Goal: Transaction & Acquisition: Purchase product/service

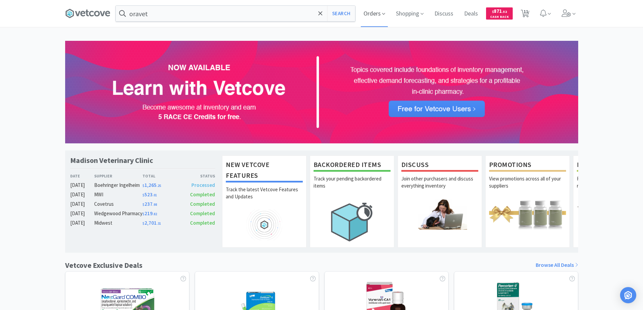
click at [375, 13] on span "Orders" at bounding box center [374, 13] width 27 height 27
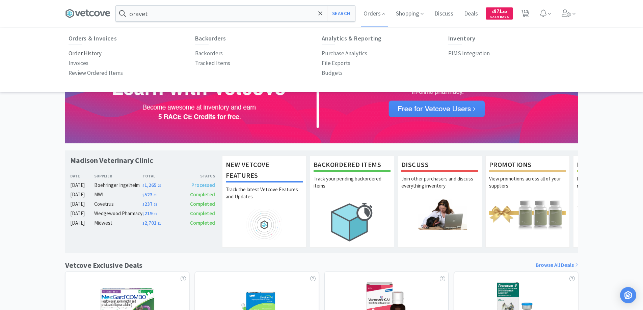
click at [93, 53] on p "Order History" at bounding box center [84, 53] width 33 height 9
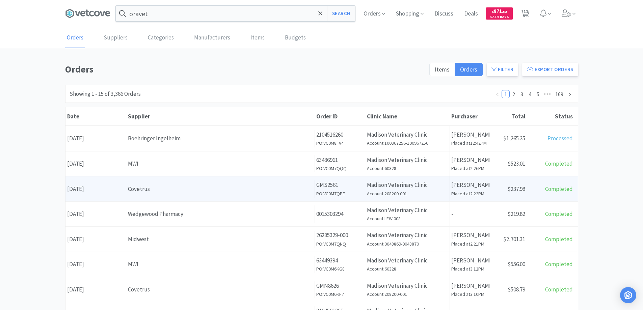
click at [145, 189] on div "Covetrus" at bounding box center [220, 189] width 185 height 9
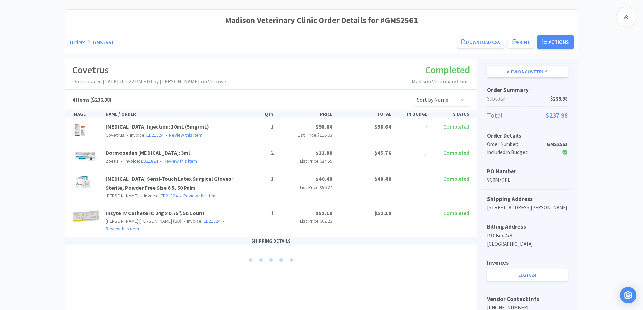
scroll to position [127, 0]
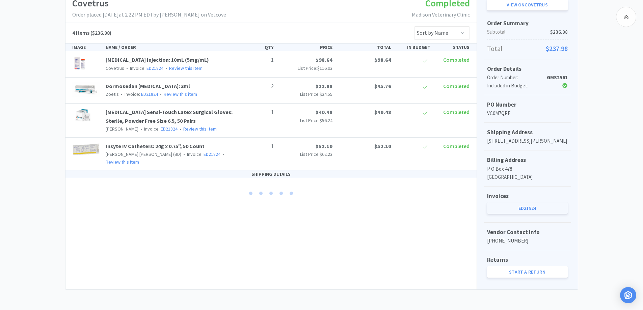
click at [521, 208] on link "ED21824" at bounding box center [527, 207] width 81 height 11
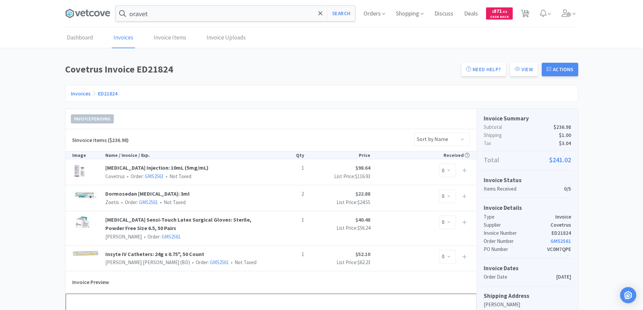
click at [76, 93] on link "Invoices" at bounding box center [81, 93] width 20 height 7
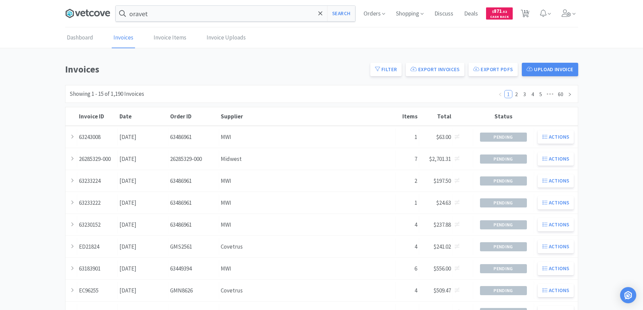
click at [90, 12] on icon at bounding box center [91, 13] width 5 height 5
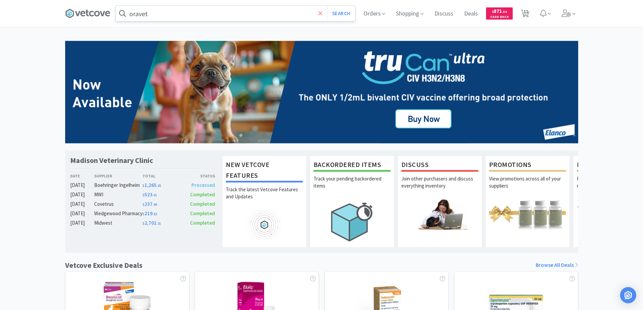
click at [319, 14] on icon at bounding box center [320, 13] width 4 height 4
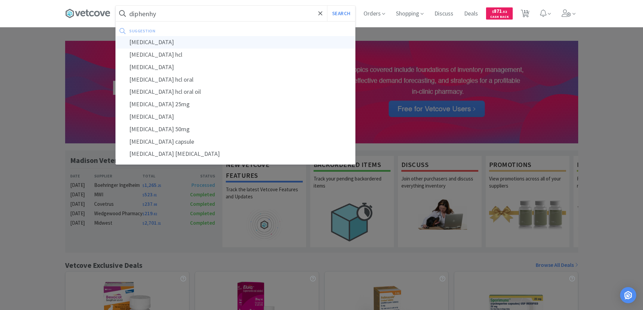
click at [135, 41] on div "[MEDICAL_DATA]" at bounding box center [235, 42] width 239 height 12
type input "[MEDICAL_DATA]"
select select "4"
select select "1"
select select "2"
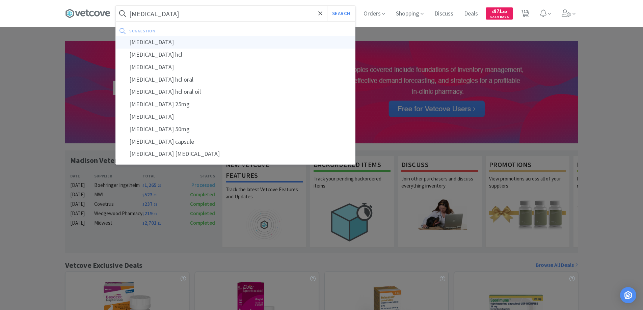
select select "1"
select select "2"
select select "4"
select select "2"
select select "1"
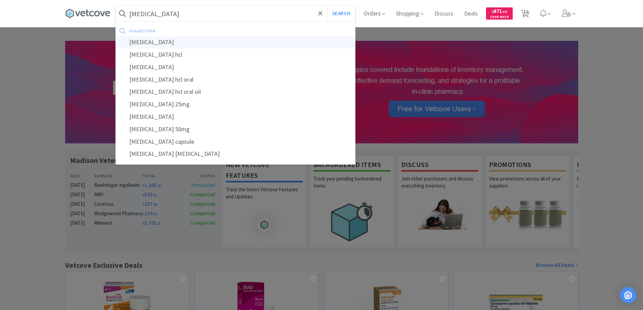
select select "5"
select select "4"
select select "1"
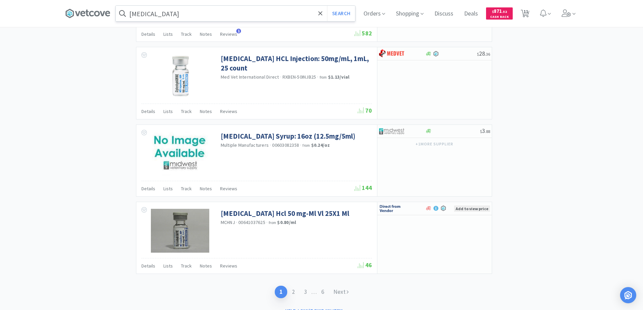
scroll to position [994, 0]
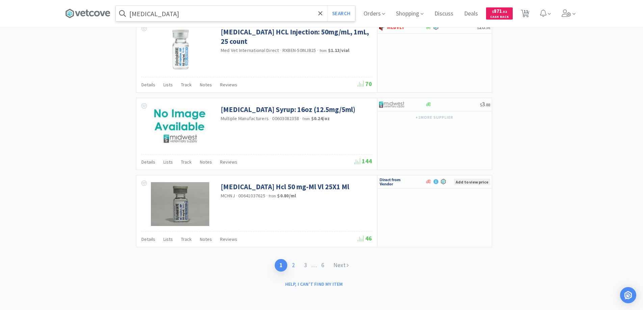
click at [293, 264] on link "2" at bounding box center [293, 265] width 12 height 12
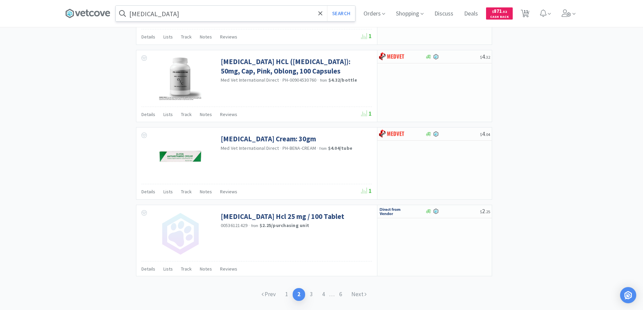
scroll to position [945, 0]
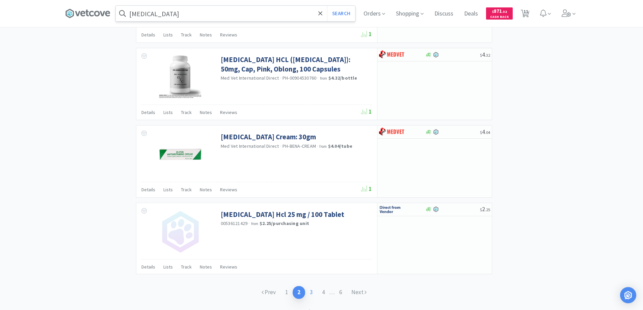
click at [308, 292] on link "3" at bounding box center [311, 292] width 12 height 12
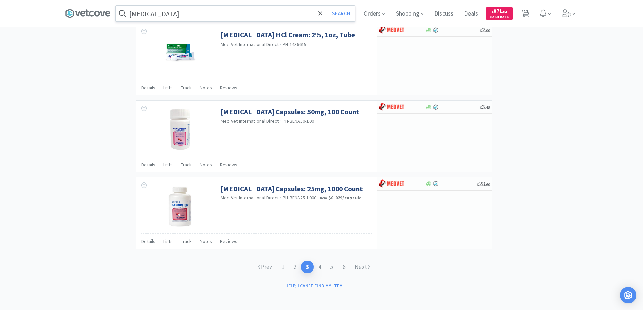
scroll to position [965, 0]
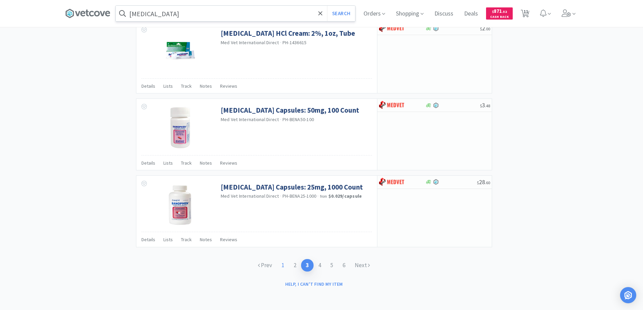
click at [283, 264] on link "1" at bounding box center [283, 265] width 12 height 12
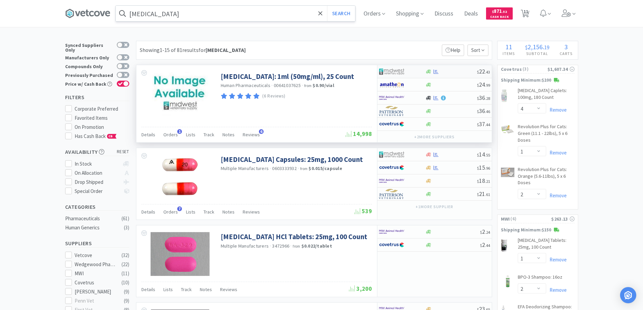
click at [413, 71] on div at bounding box center [397, 71] width 37 height 11
select select "1"
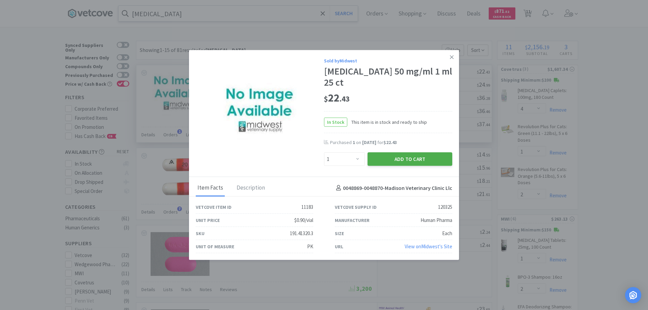
click at [396, 158] on button "Add to Cart" at bounding box center [409, 158] width 85 height 13
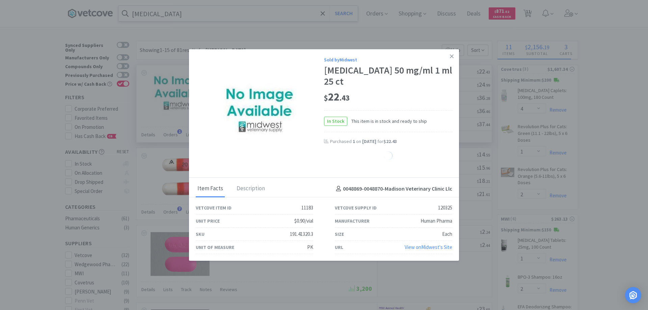
select select "1"
select select "4"
select select "1"
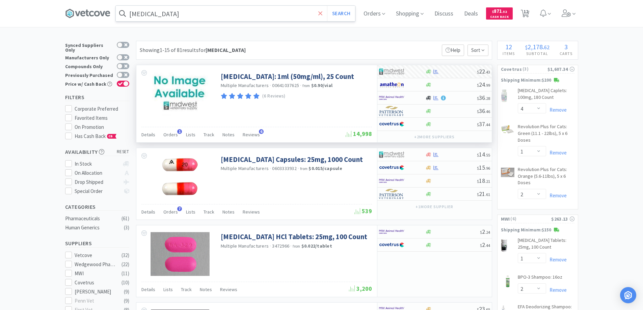
click at [322, 13] on icon at bounding box center [320, 13] width 4 height 7
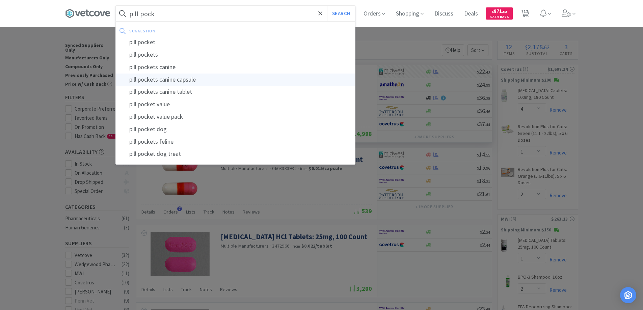
click at [165, 80] on div "pill pockets canine capsule" at bounding box center [235, 80] width 239 height 12
type input "pill pockets canine capsule"
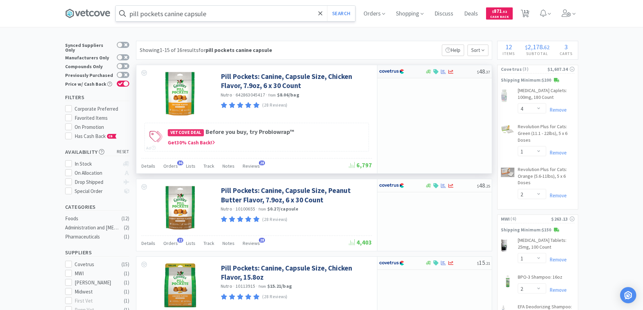
click at [417, 72] on div at bounding box center [402, 71] width 46 height 11
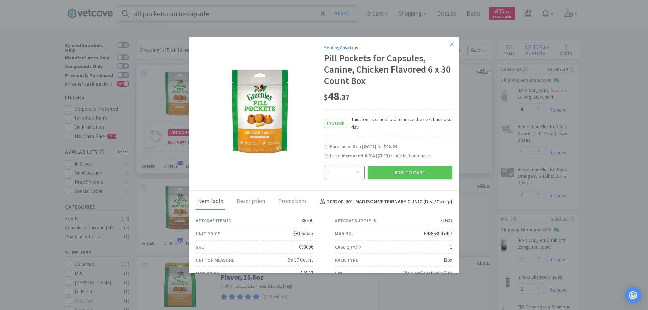
click at [354, 172] on select "Enter Quantity 1 2 3 4 5 6 7 8 9 10 11 12 13 14 15 16 17 18 19 20 Enter Quantity" at bounding box center [344, 172] width 41 height 13
select select "2"
click at [324, 166] on select "Enter Quantity 1 2 3 4 5 6 7 8 9 10 11 12 13 14 15 16 17 18 19 20 Enter Quantity" at bounding box center [344, 172] width 41 height 13
click at [390, 173] on button "Add to Cart" at bounding box center [409, 172] width 85 height 13
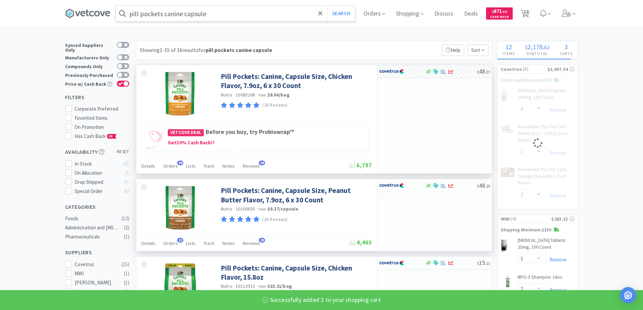
select select "2"
select select "1"
select select "2"
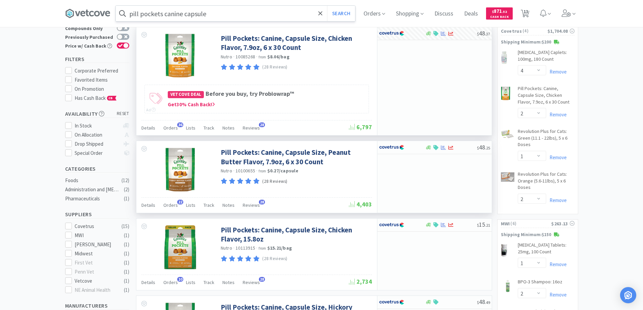
scroll to position [34, 0]
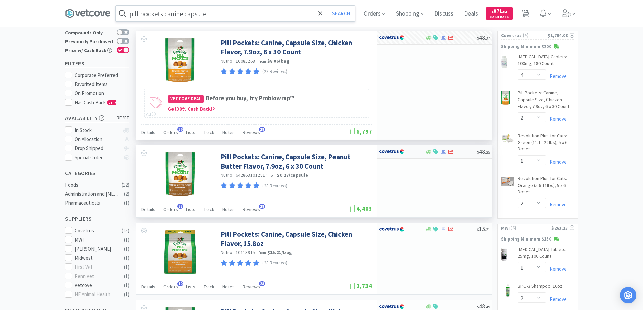
click at [415, 151] on div at bounding box center [397, 151] width 37 height 11
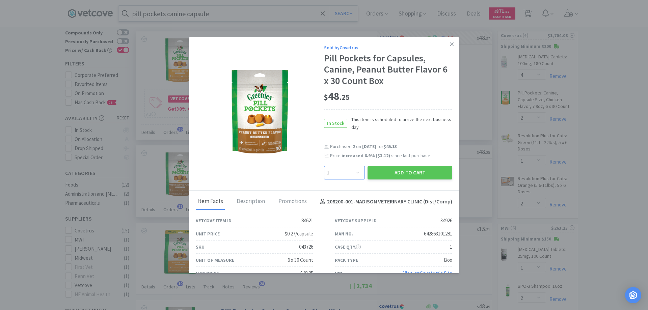
drag, startPoint x: 355, startPoint y: 172, endPoint x: 354, endPoint y: 167, distance: 5.3
click at [355, 172] on select "Enter Quantity 1 2 3 4 5 6 7 8 9 10 11 12 13 14 15 16 17 18 19 20 Enter Quantity" at bounding box center [344, 172] width 41 height 13
select select "2"
click at [324, 166] on select "Enter Quantity 1 2 3 4 5 6 7 8 9 10 11 12 13 14 15 16 17 18 19 20 Enter Quantity" at bounding box center [344, 172] width 41 height 13
click at [394, 172] on button "Add to Cart" at bounding box center [409, 172] width 85 height 13
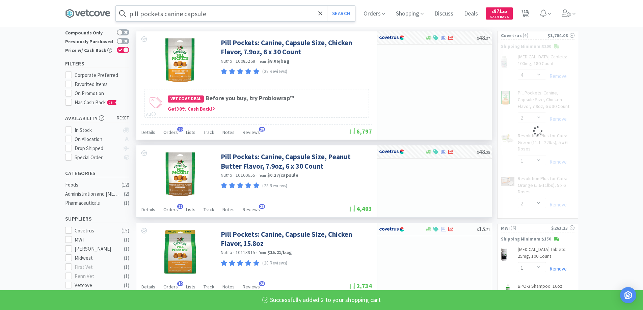
select select "2"
select select "1"
select select "2"
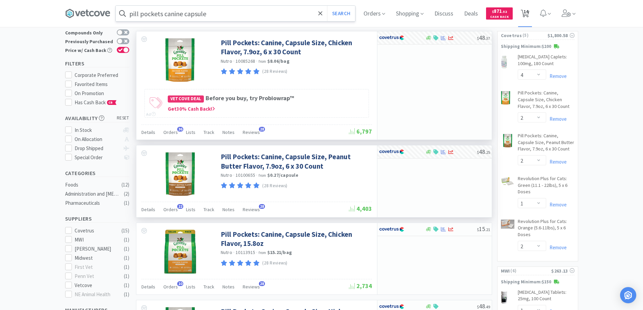
click at [527, 13] on span "14" at bounding box center [525, 11] width 5 height 27
select select "4"
select select "2"
select select "1"
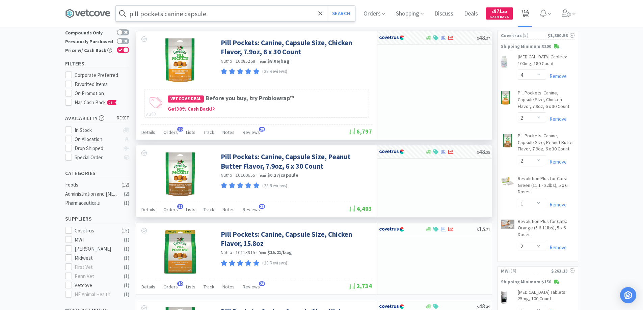
select select "2"
select select "1"
select select "2"
select select "4"
select select "2"
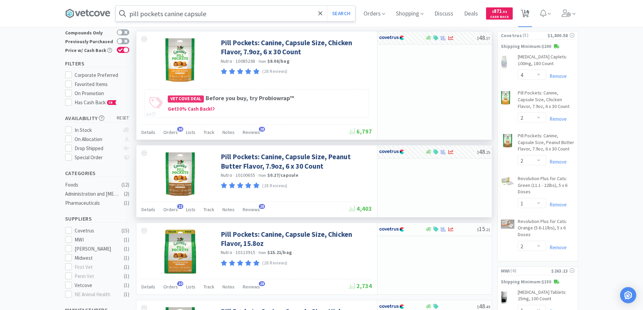
select select "1"
select select "5"
select select "1"
select select "4"
select select "1"
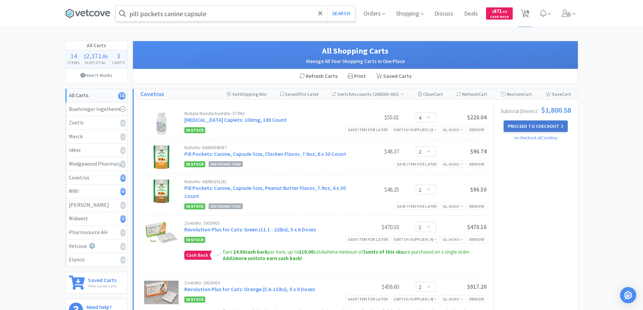
click at [516, 125] on button "Proceed to Checkout" at bounding box center [535, 125] width 64 height 11
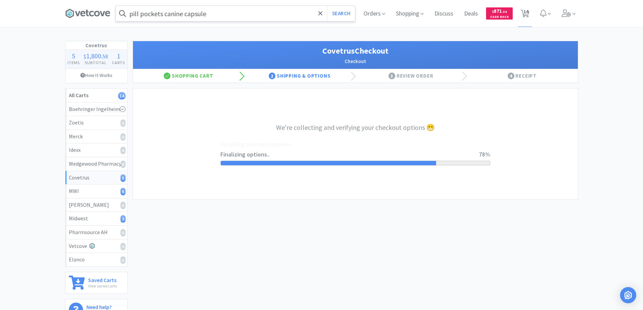
select select "ACCOUNT"
select select "cvt-standard-net"
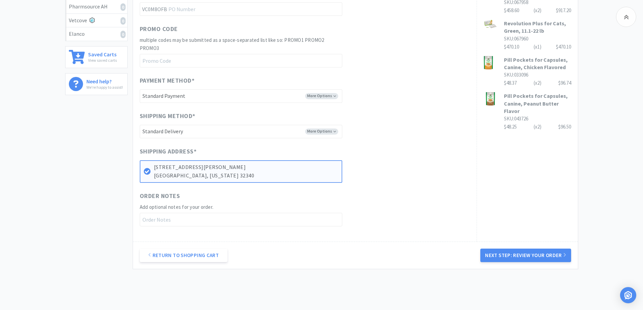
scroll to position [236, 0]
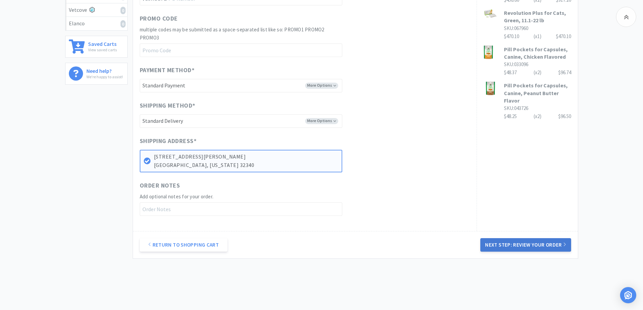
click at [518, 243] on button "Next Step: Review Your Order" at bounding box center [525, 244] width 90 height 13
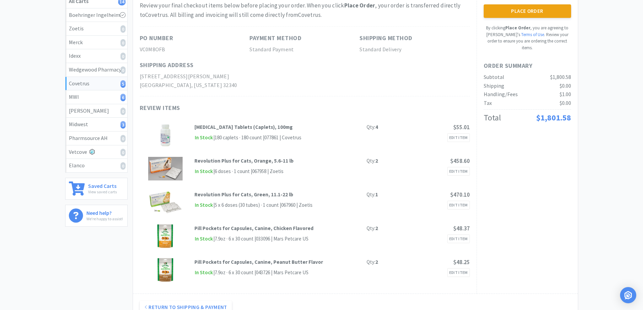
scroll to position [0, 0]
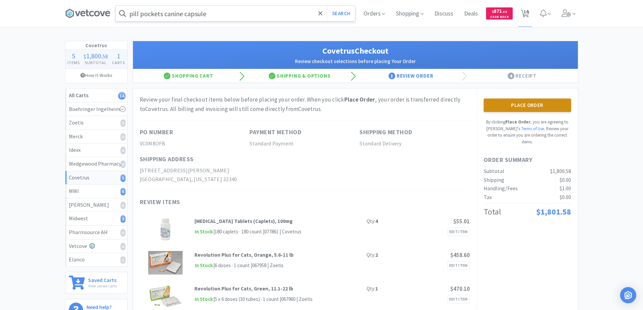
click at [513, 104] on button "Place Order" at bounding box center [526, 104] width 87 height 13
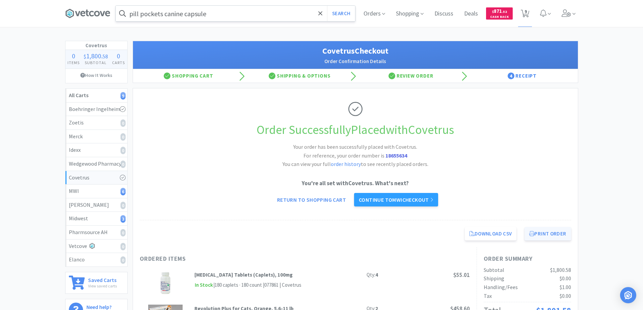
click at [543, 233] on button "Print Order" at bounding box center [547, 233] width 46 height 13
click at [87, 13] on icon at bounding box center [86, 13] width 3 height 7
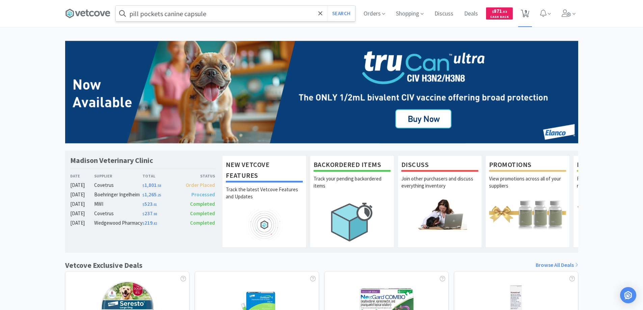
click at [523, 13] on icon at bounding box center [524, 13] width 8 height 7
select select "1"
select select "2"
select select "4"
select select "2"
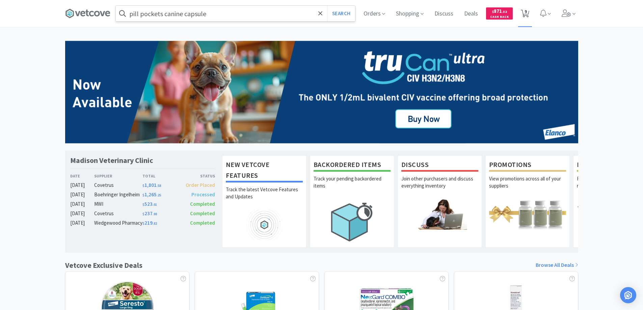
select select "1"
select select "5"
select select "1"
select select "4"
select select "1"
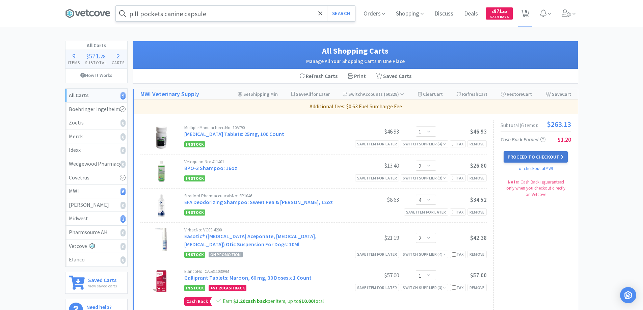
click at [516, 157] on button "Proceed to Checkout" at bounding box center [535, 156] width 64 height 11
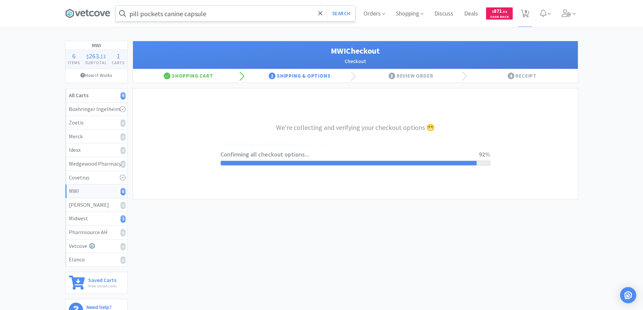
select select "STD_"
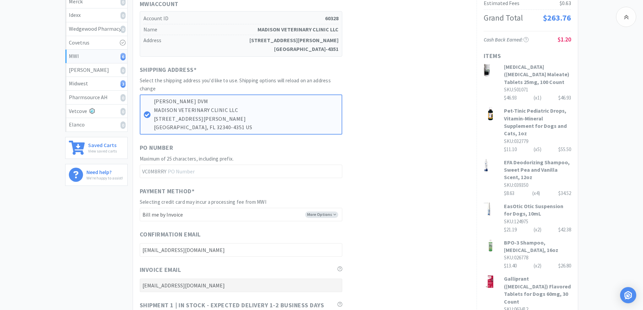
scroll to position [304, 0]
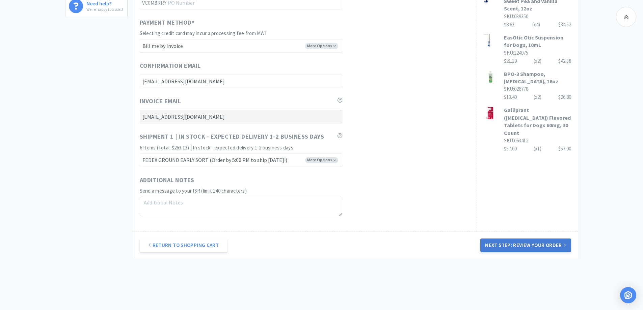
click at [508, 243] on button "Next Step: Review Your Order" at bounding box center [525, 244] width 90 height 13
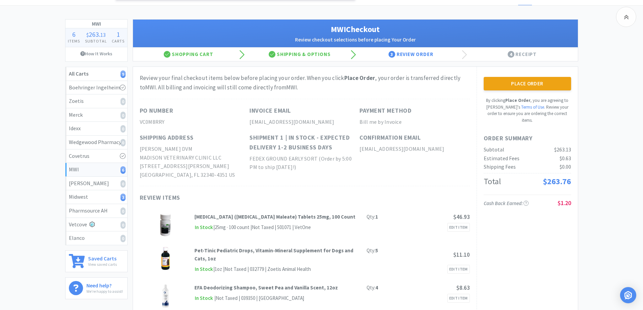
scroll to position [0, 0]
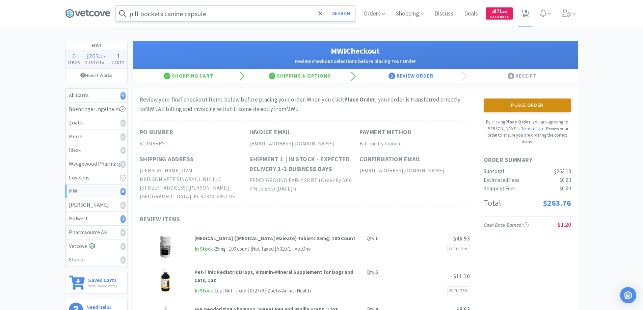
click at [518, 104] on button "Place Order" at bounding box center [526, 104] width 87 height 13
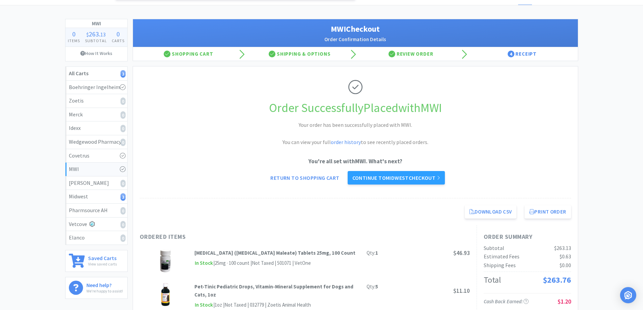
scroll to position [34, 0]
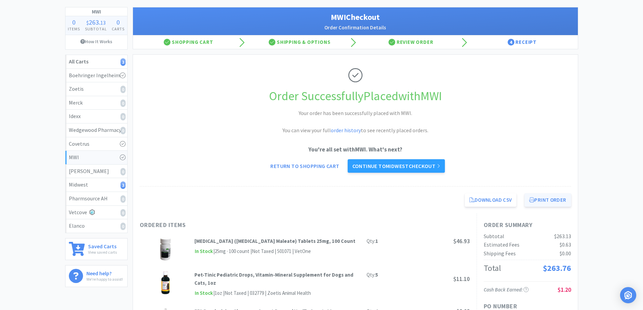
click at [540, 200] on button "Print Order" at bounding box center [547, 199] width 46 height 13
click at [371, 166] on link "Continue to Midwest checkout" at bounding box center [395, 165] width 97 height 13
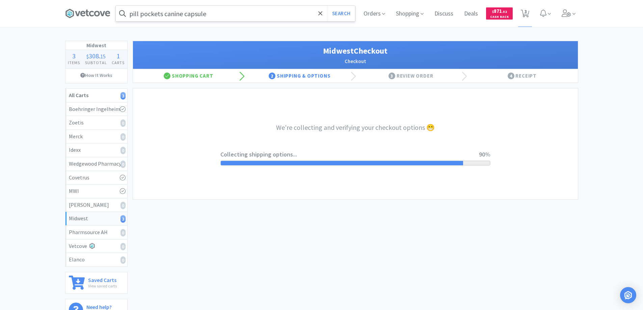
select select "3"
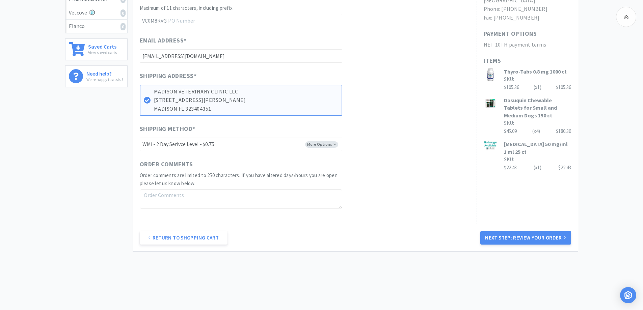
scroll to position [236, 0]
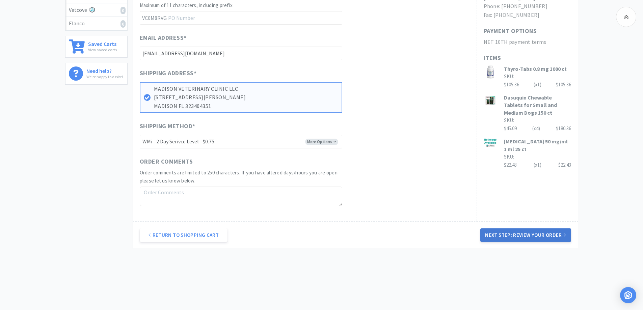
click at [504, 233] on button "Next Step: Review Your Order" at bounding box center [525, 234] width 90 height 13
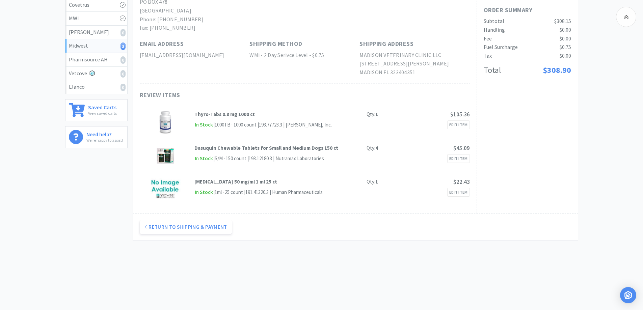
scroll to position [4, 0]
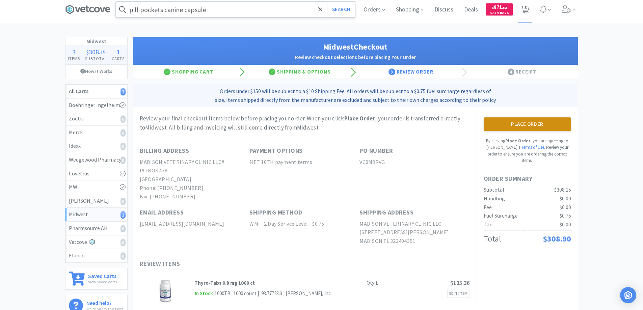
click at [517, 123] on button "Place Order" at bounding box center [526, 123] width 87 height 13
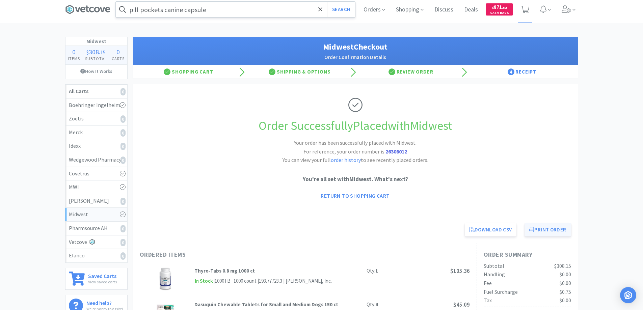
click at [547, 228] on button "Print Order" at bounding box center [547, 229] width 46 height 13
